Goal: Information Seeking & Learning: Learn about a topic

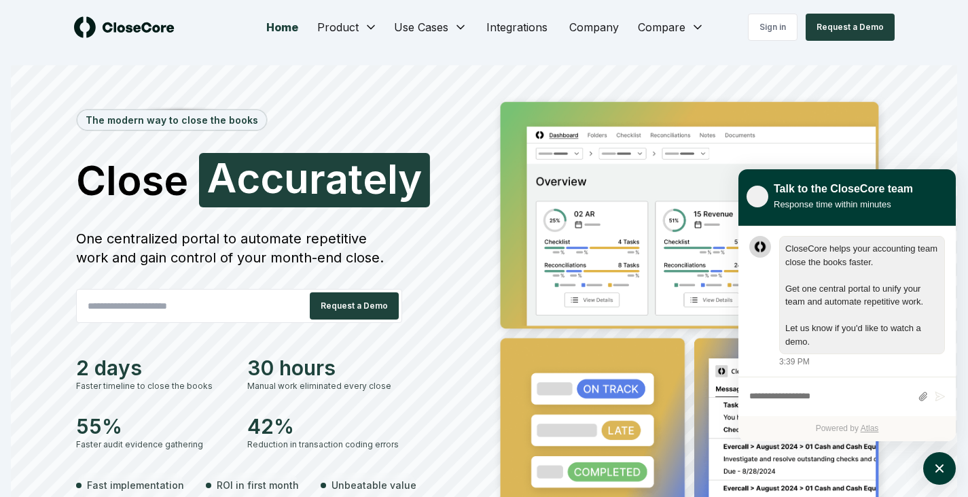
scroll to position [1, 0]
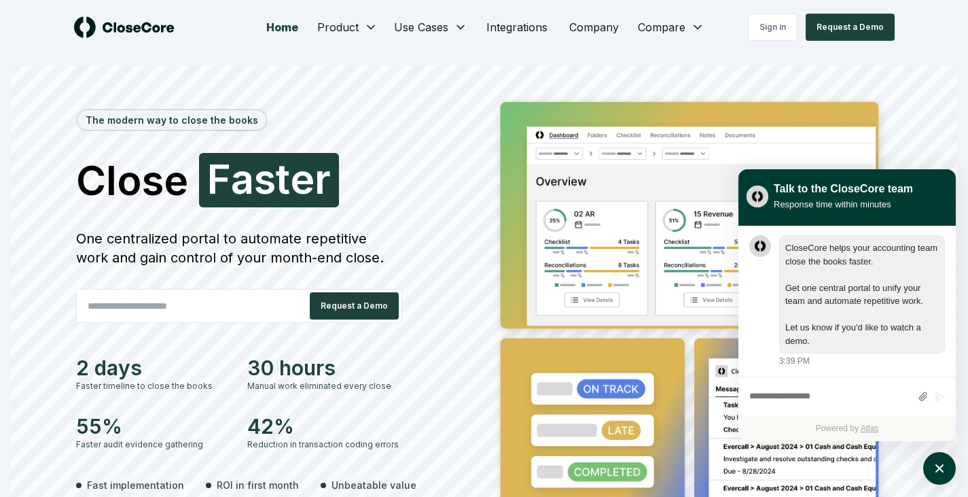
click at [717, 72] on div "The modern way to close the books Close Faster F a s t e r One centralized port…" at bounding box center [484, 323] width 946 height 516
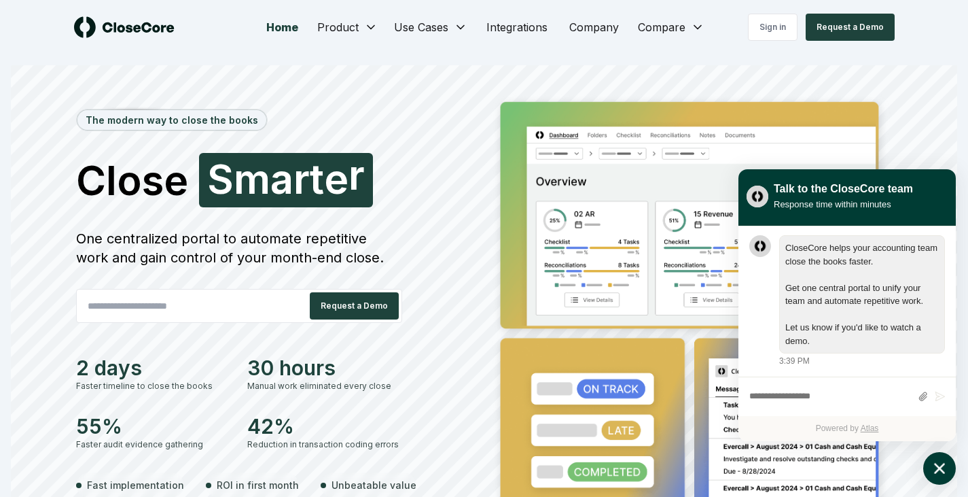
click at [717, 471] on icon "atlas-launcher" at bounding box center [940, 468] width 20 height 20
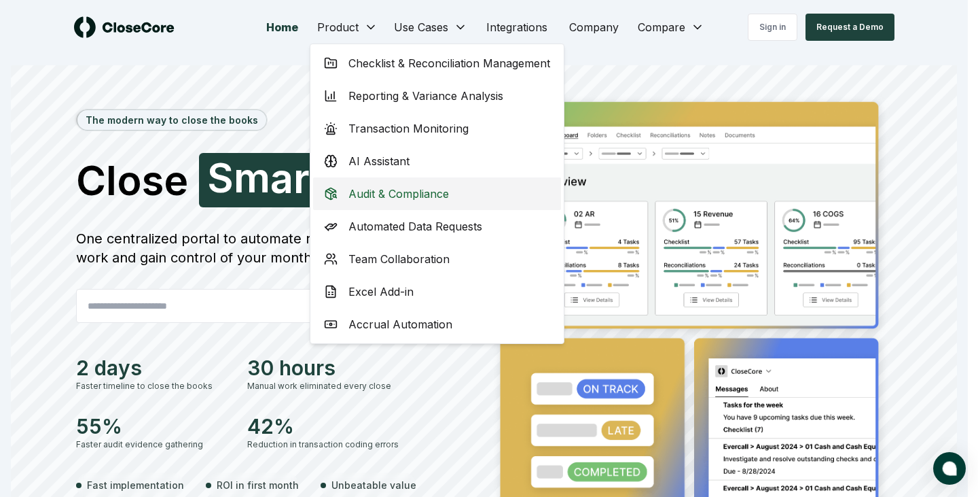
click at [433, 202] on div "Audit & Compliance" at bounding box center [437, 193] width 248 height 33
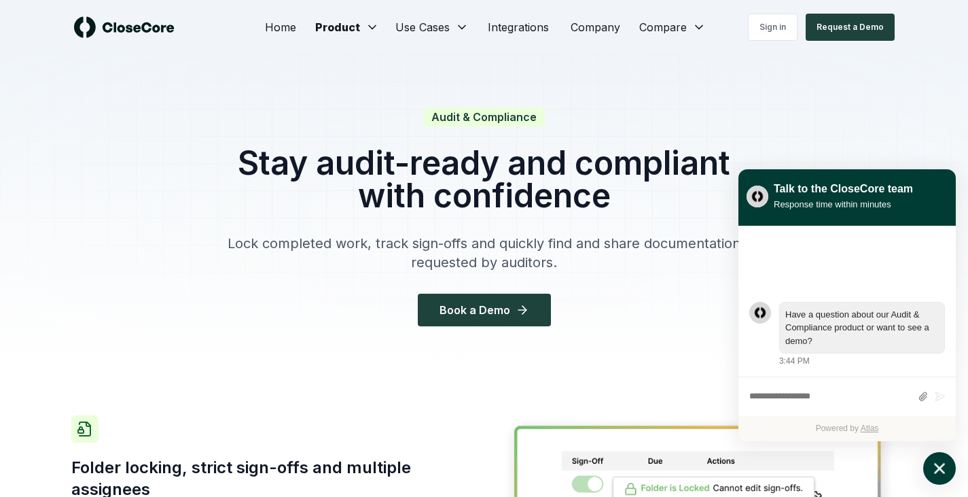
click at [717, 469] on icon "atlas-launcher" at bounding box center [940, 468] width 20 height 20
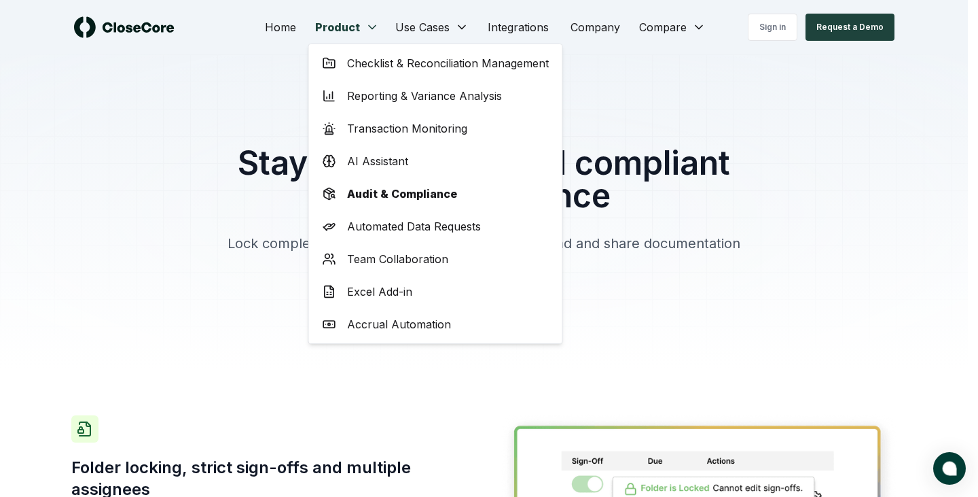
click at [431, 165] on div "AI Assistant" at bounding box center [436, 161] width 248 height 33
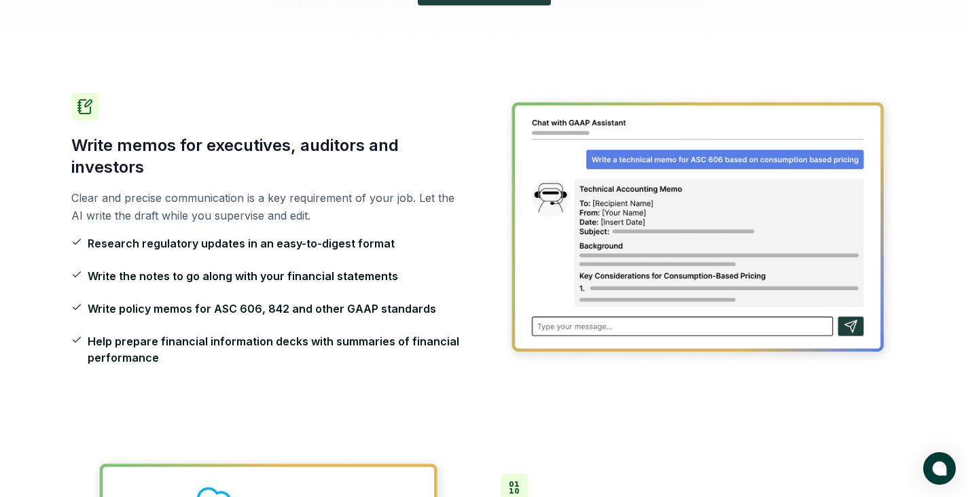
scroll to position [343, 0]
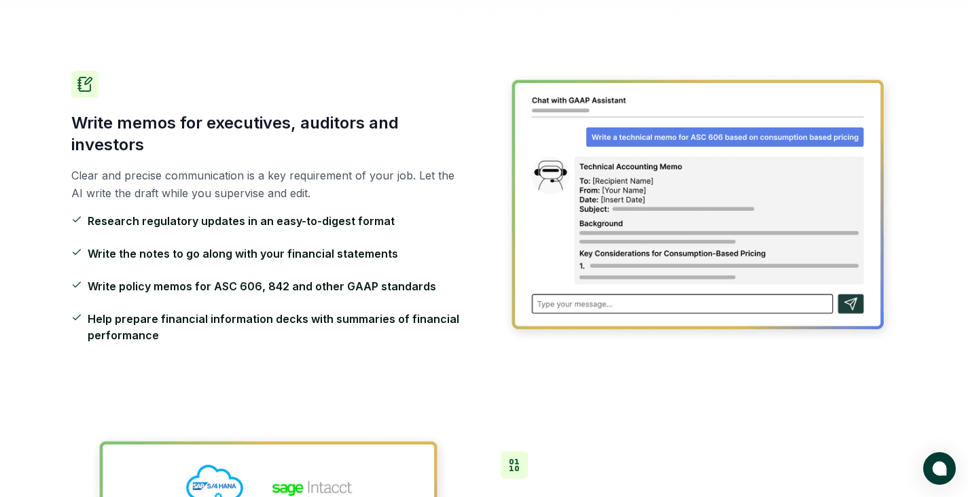
click at [653, 387] on div "Write memos for executives, auditors and investors Clear and precise communicat…" at bounding box center [484, 206] width 826 height 361
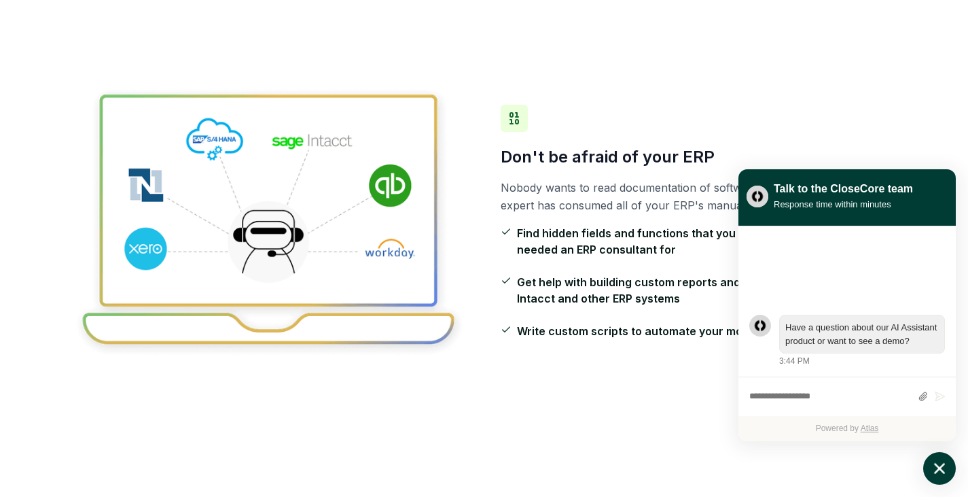
scroll to position [821, 0]
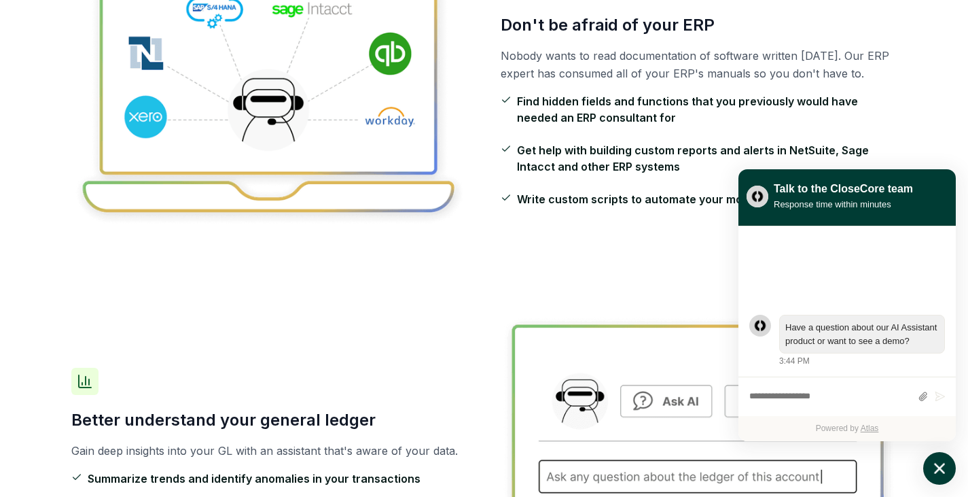
click at [717, 462] on icon "atlas-launcher" at bounding box center [940, 468] width 20 height 20
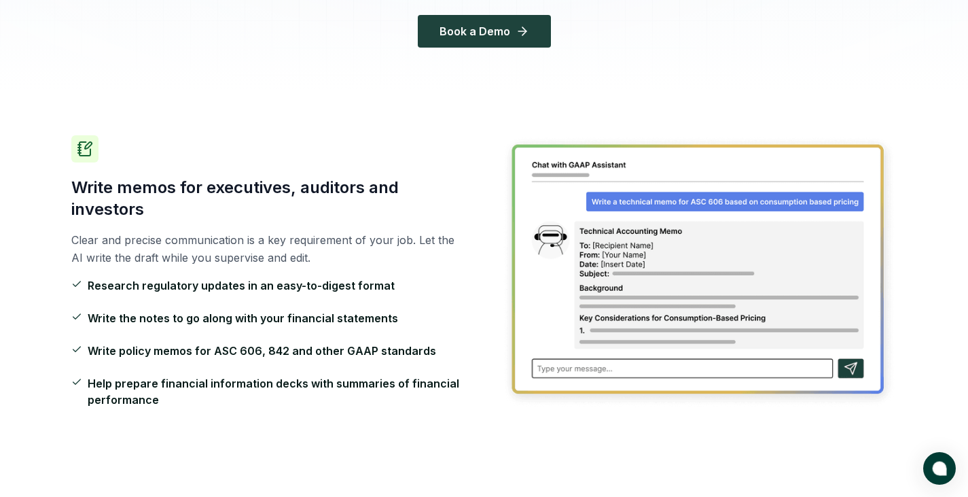
scroll to position [0, 0]
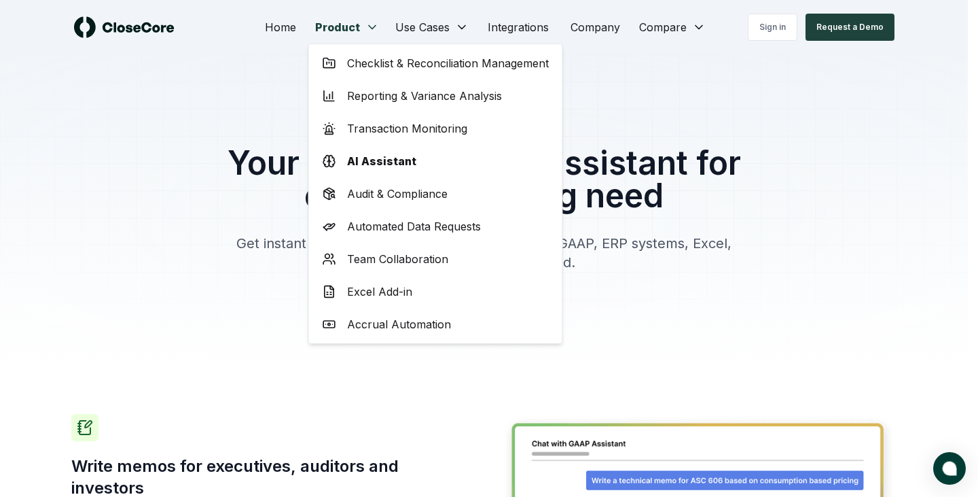
click at [499, 67] on span "Checklist & Reconciliation Management" at bounding box center [448, 63] width 202 height 16
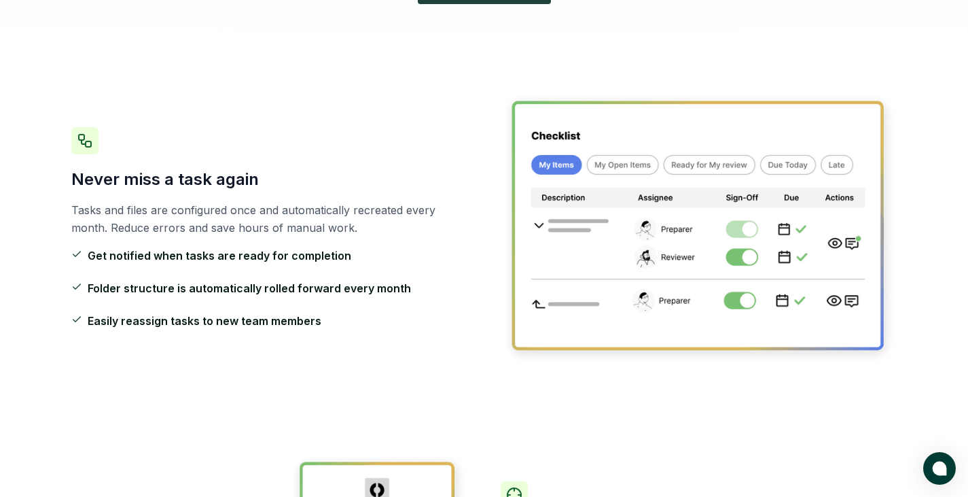
scroll to position [323, 0]
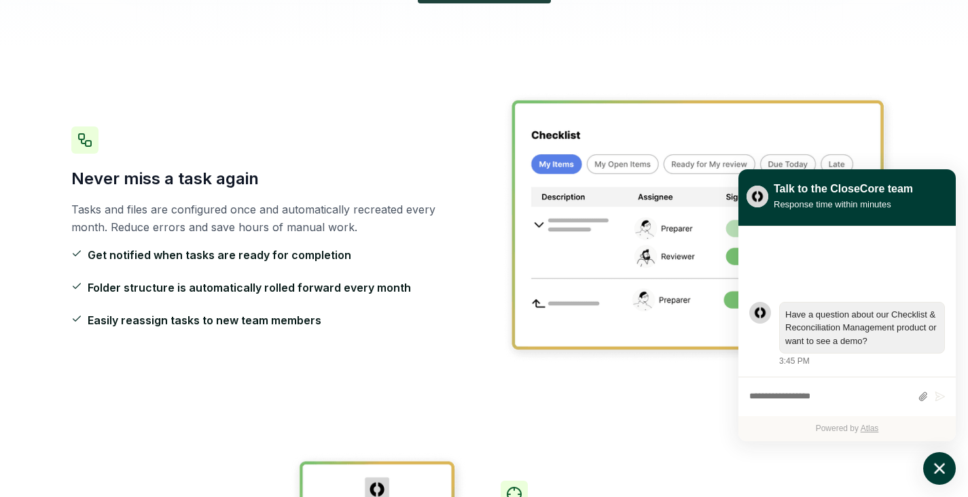
click at [717, 469] on icon "atlas-launcher" at bounding box center [940, 468] width 20 height 20
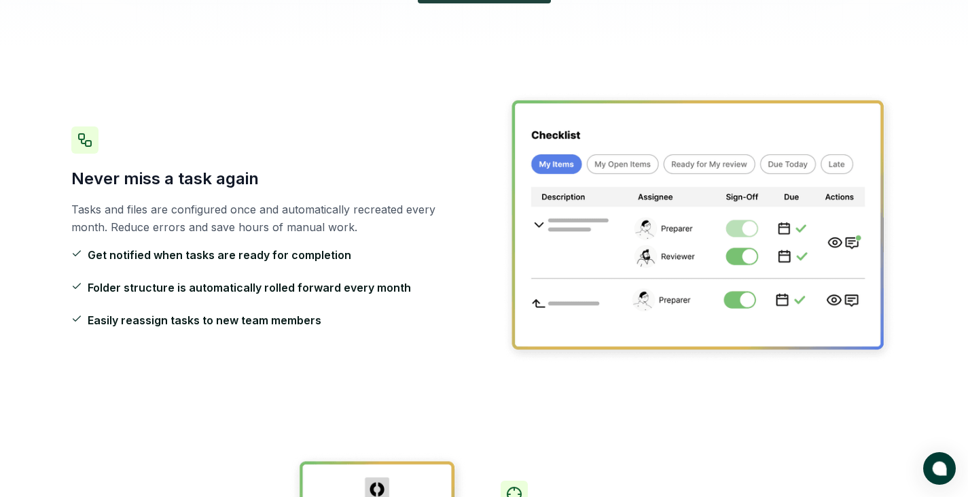
scroll to position [0, 0]
